Goal: Task Accomplishment & Management: Complete application form

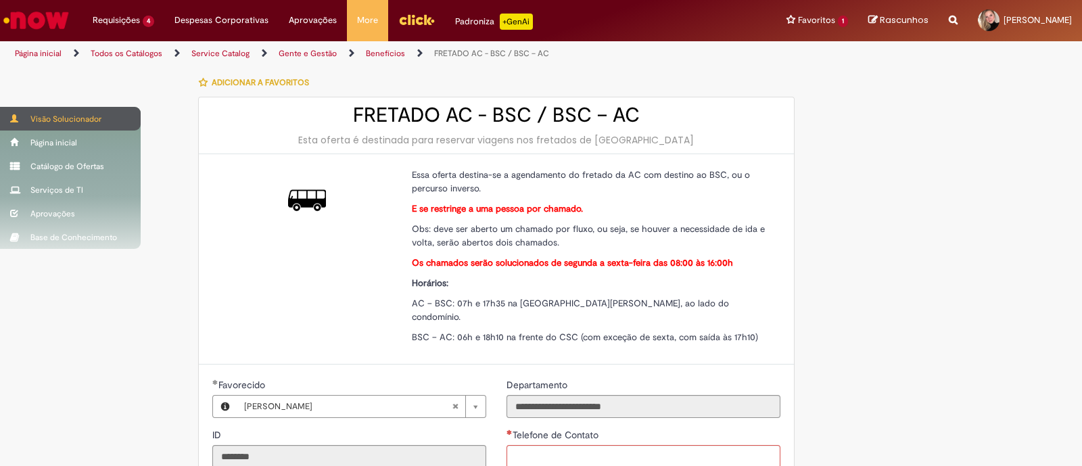
click at [56, 118] on div "Visão Solucionador" at bounding box center [70, 119] width 141 height 24
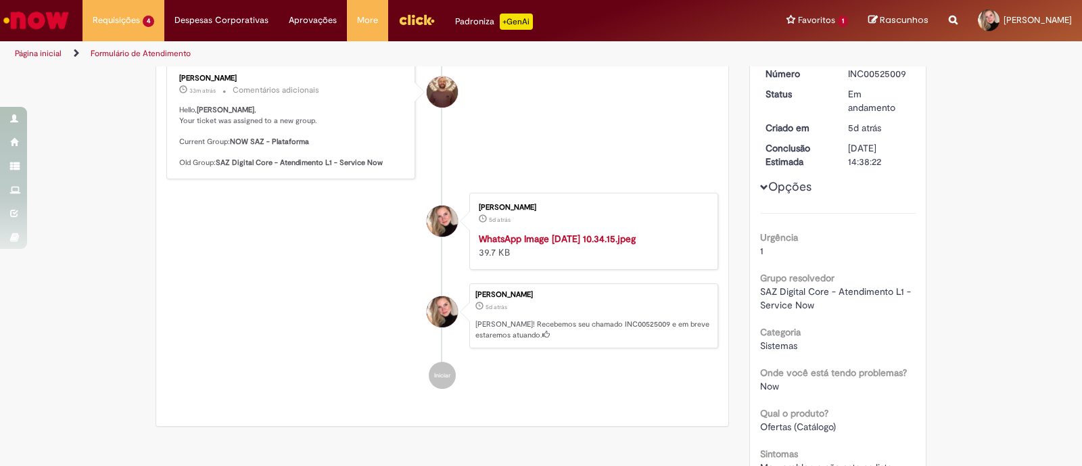
scroll to position [168, 0]
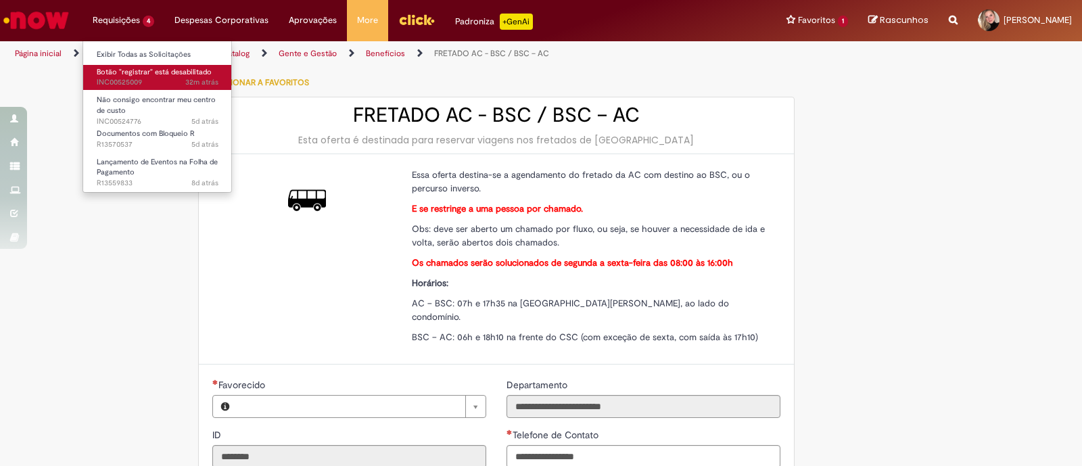
type input "**********"
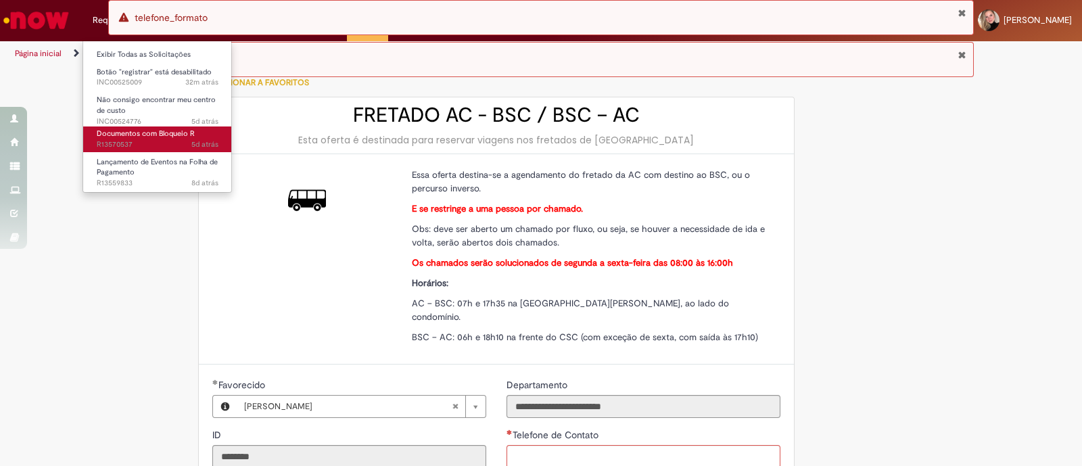
click at [128, 138] on link "Documentos com Bloqueio R 5d atrás 5 dias atrás R13570537" at bounding box center [157, 138] width 149 height 25
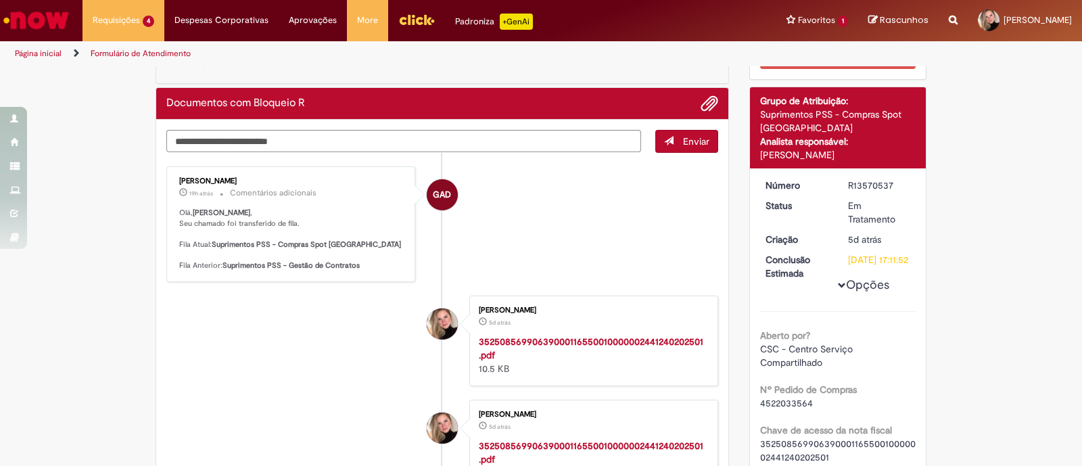
scroll to position [84, 0]
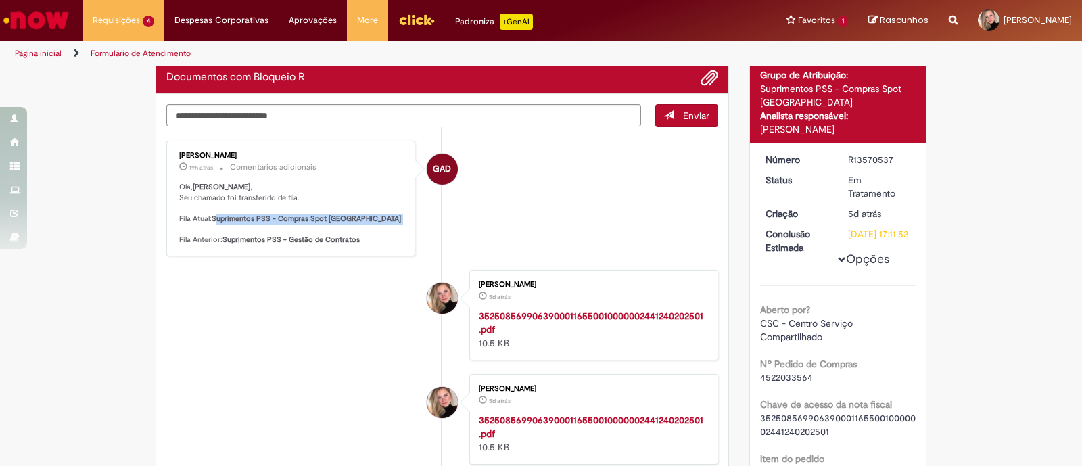
drag, startPoint x: 212, startPoint y: 222, endPoint x: 366, endPoint y: 231, distance: 153.7
click at [366, 231] on p "Olá, Bianca , Seu chamado foi transferido de fila. Fila Atual: Suprimentos PSS …" at bounding box center [291, 214] width 225 height 64
drag, startPoint x: 360, startPoint y: 245, endPoint x: 319, endPoint y: 244, distance: 41.3
click at [319, 244] on div "Gabriela Alves De Souza 19h atrás 19 horas atrás Comentários adicionais Olá, Bi…" at bounding box center [290, 199] width 241 height 108
click at [311, 270] on li "Bianca Stefanovicians 5d atrás 5 dias atrás 35250856990639000116550010000002441…" at bounding box center [442, 315] width 552 height 91
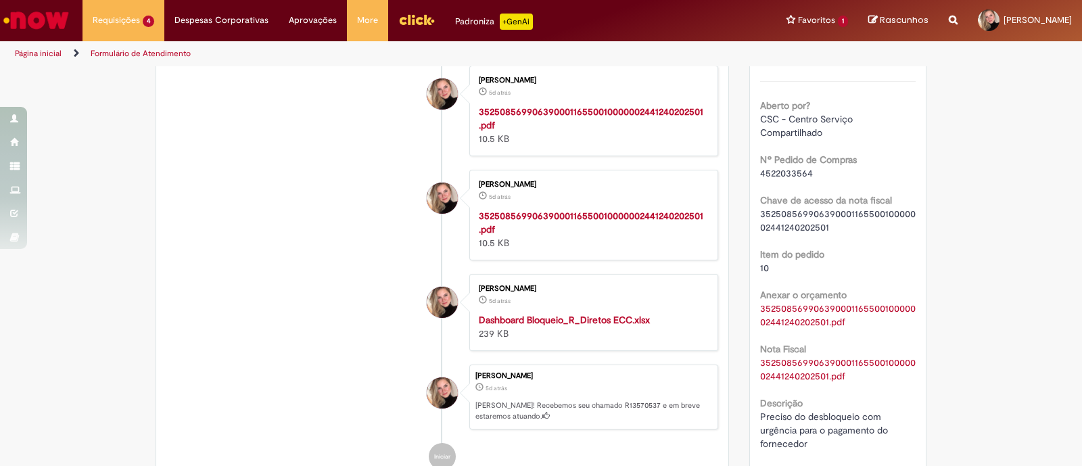
scroll to position [254, 0]
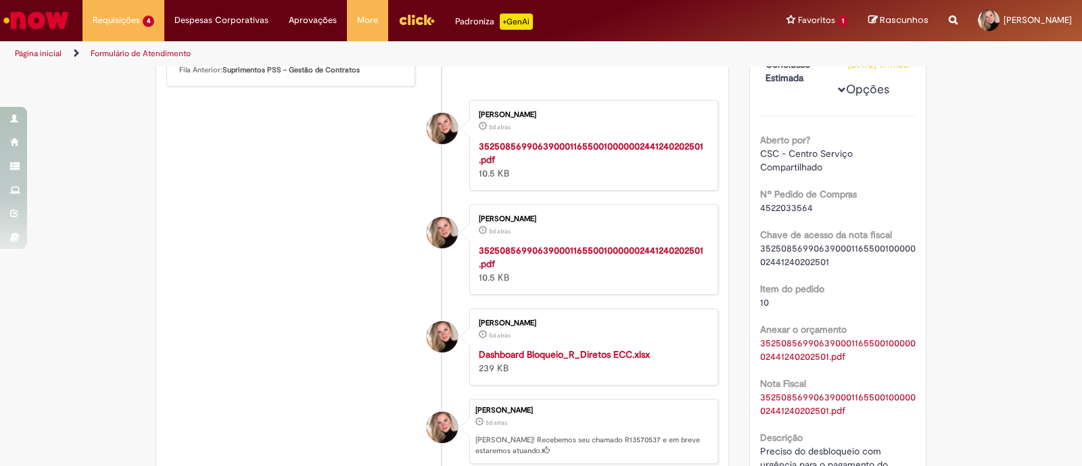
click at [536, 247] on strong "35250856990639000116550010000002441240202501.pdf" at bounding box center [591, 257] width 224 height 26
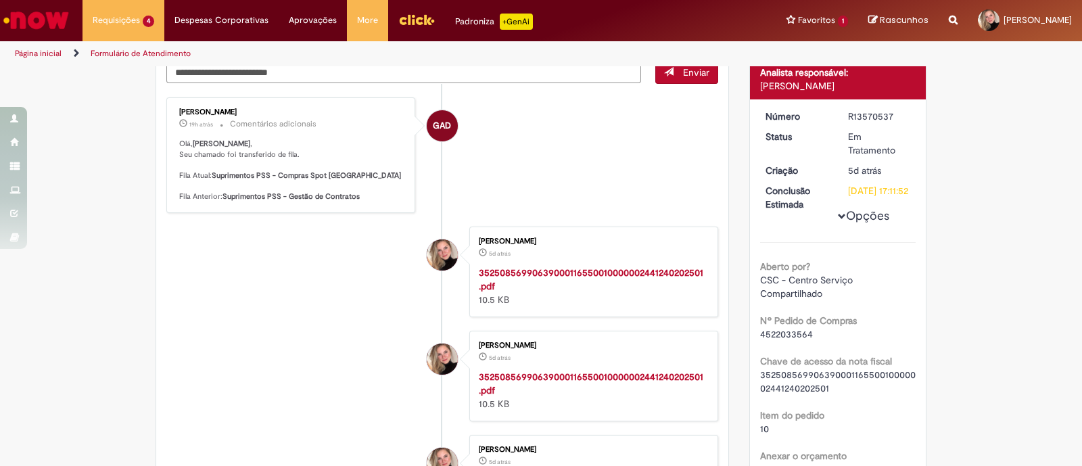
scroll to position [0, 0]
